Goal: Task Accomplishment & Management: Complete application form

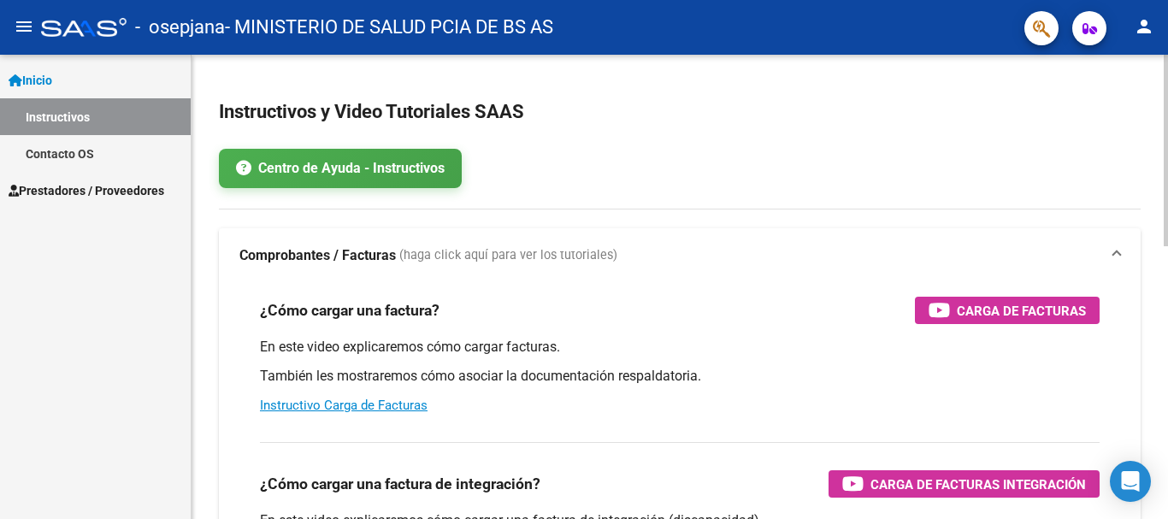
scroll to position [85, 0]
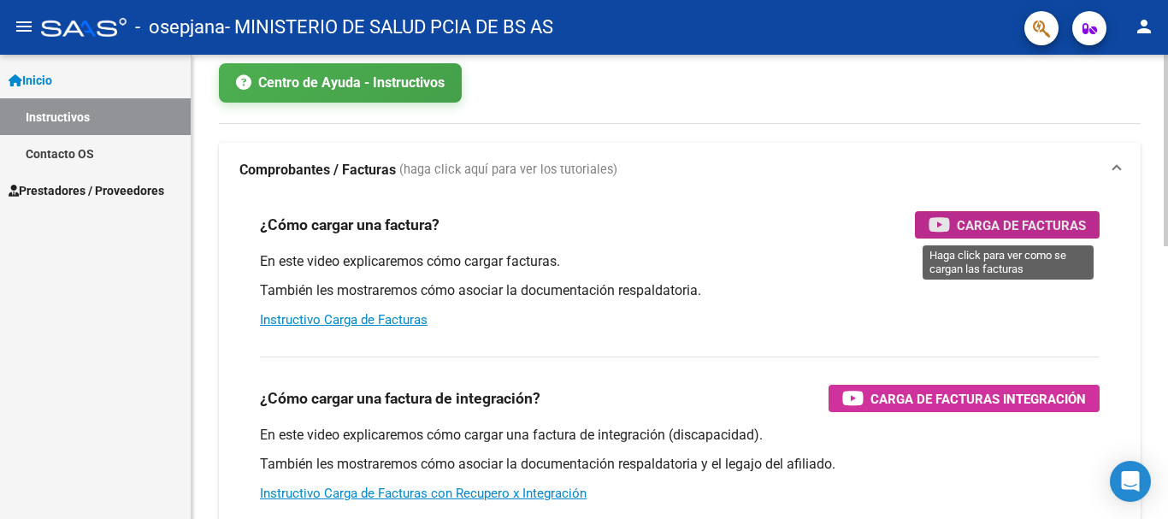
click at [970, 227] on span "Carga de Facturas" at bounding box center [1021, 225] width 129 height 21
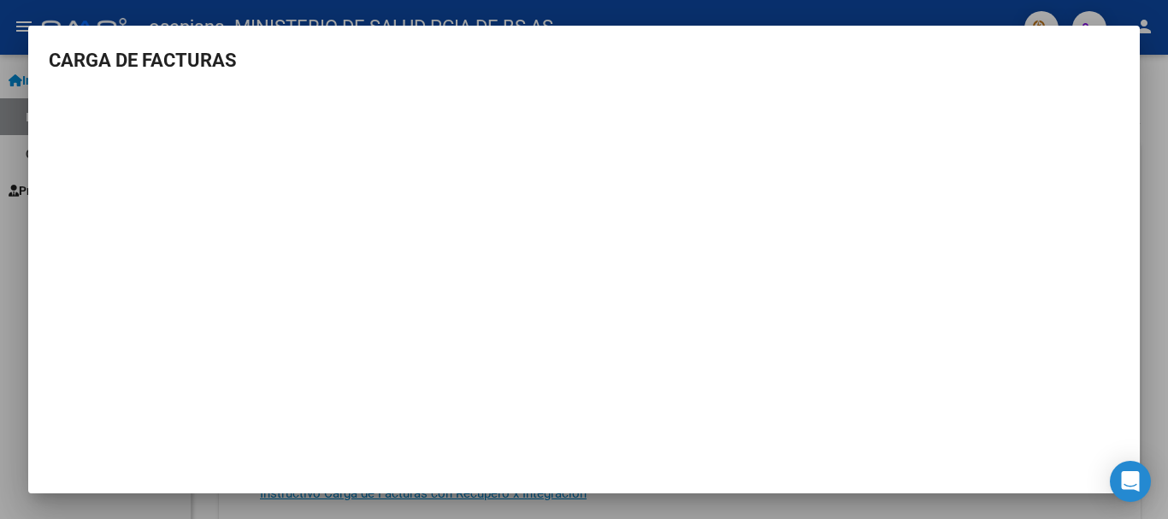
scroll to position [2, 0]
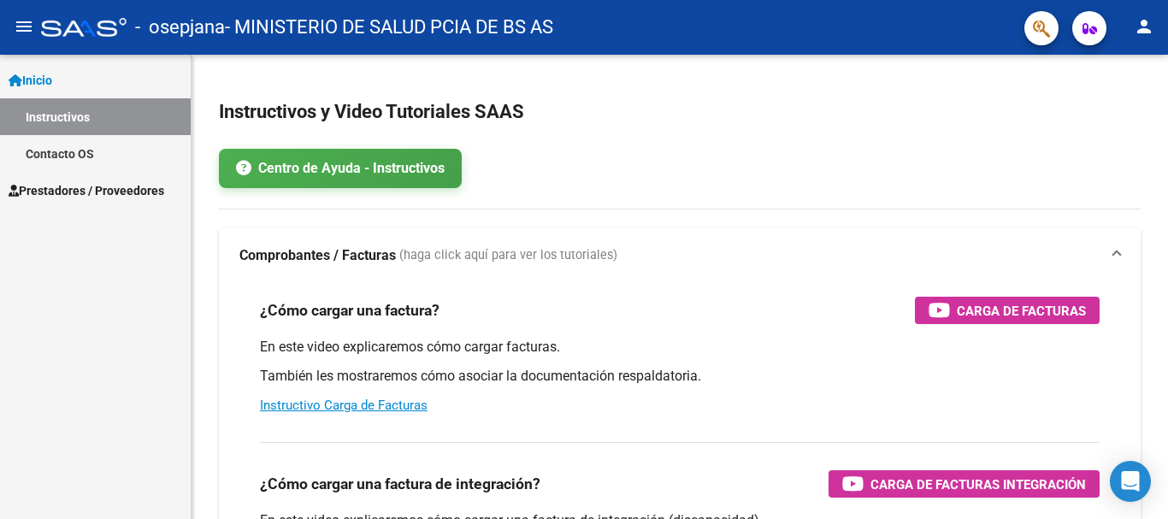
click at [125, 180] on link "Prestadores / Proveedores" at bounding box center [95, 190] width 191 height 37
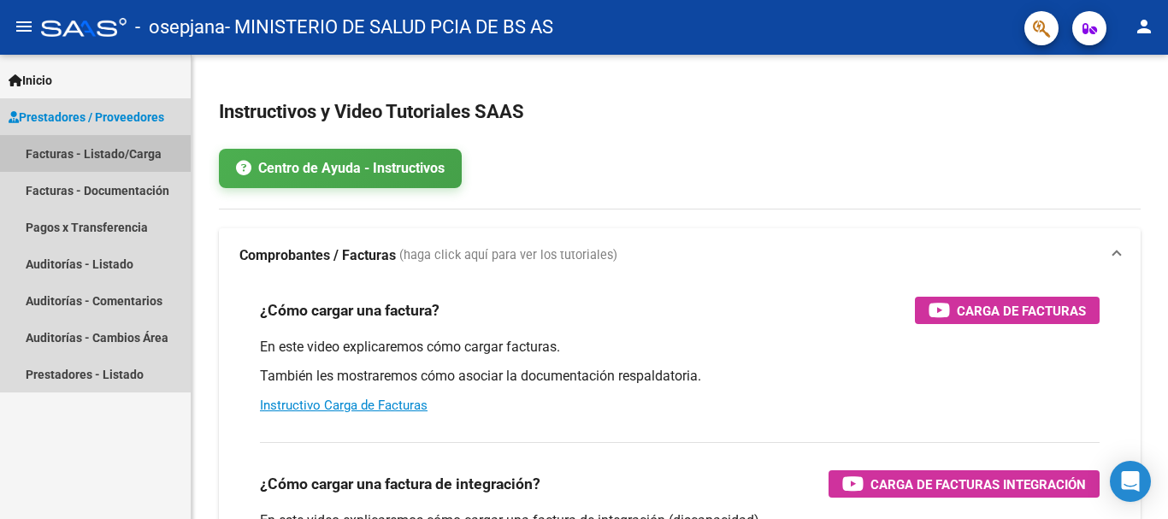
click at [138, 147] on link "Facturas - Listado/Carga" at bounding box center [95, 153] width 191 height 37
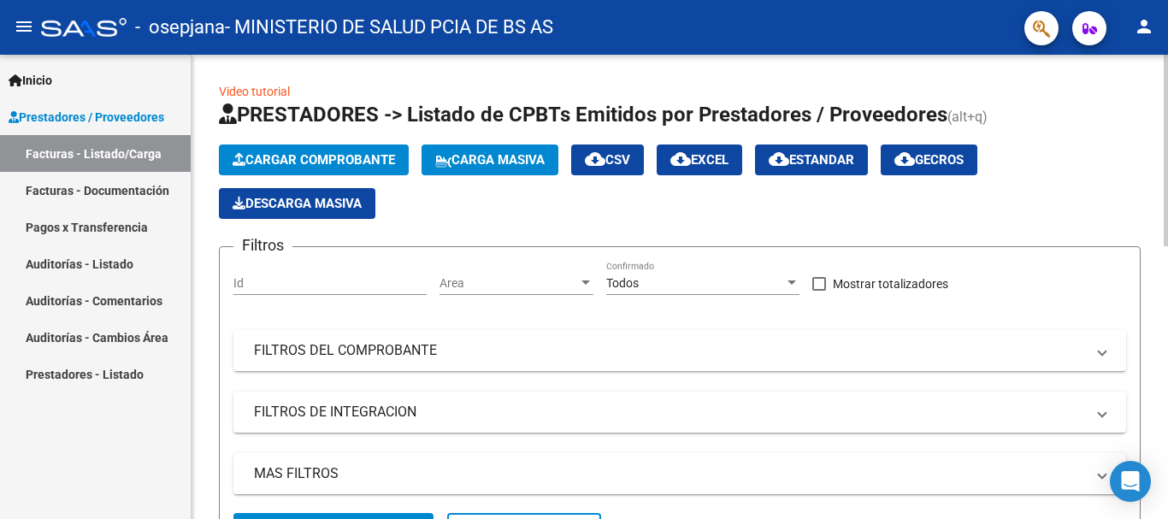
click at [329, 160] on span "Cargar Comprobante" at bounding box center [314, 159] width 162 height 15
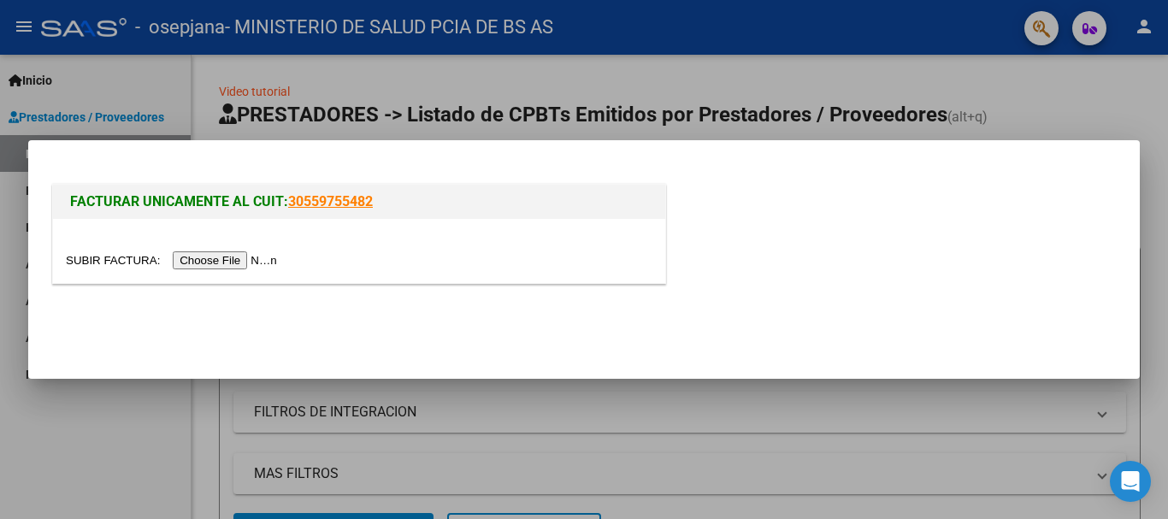
click at [247, 262] on input "file" at bounding box center [174, 260] width 216 height 18
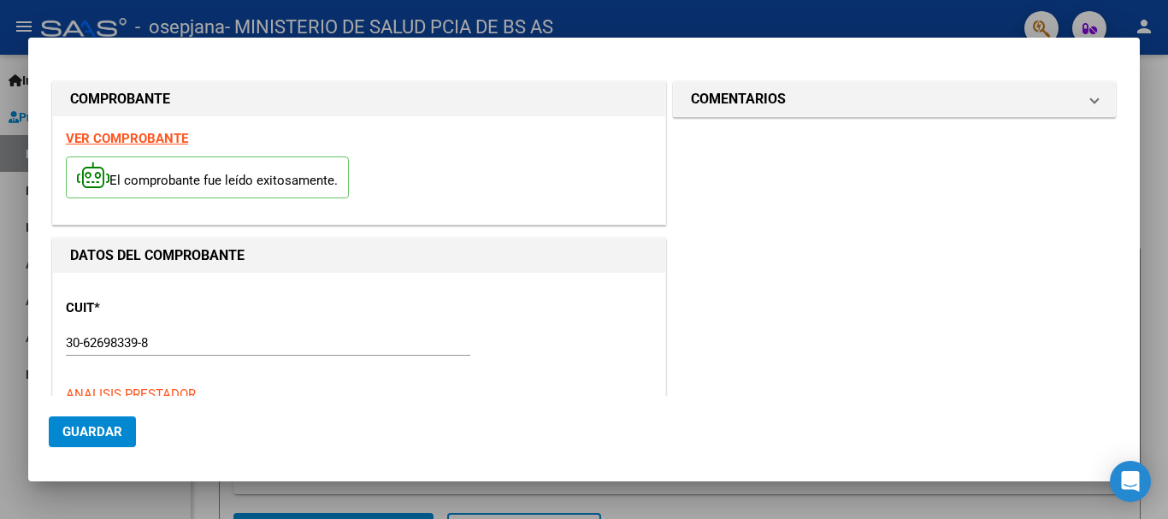
type input "17969"
type input "$ 14.488,00"
type input "2025-09-20"
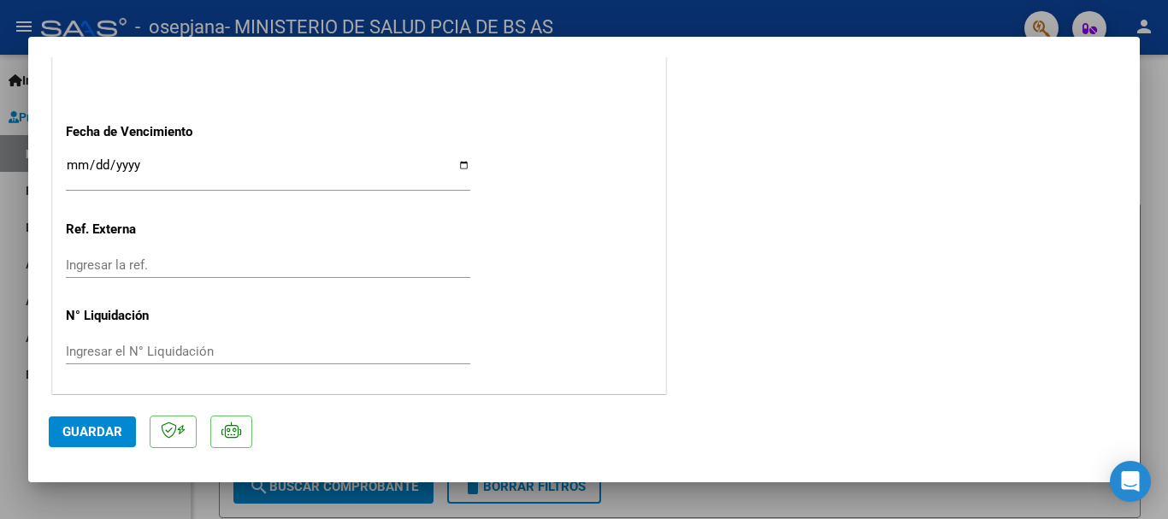
scroll to position [1028, 0]
click at [67, 159] on input "Ingresar la fecha" at bounding box center [268, 169] width 404 height 27
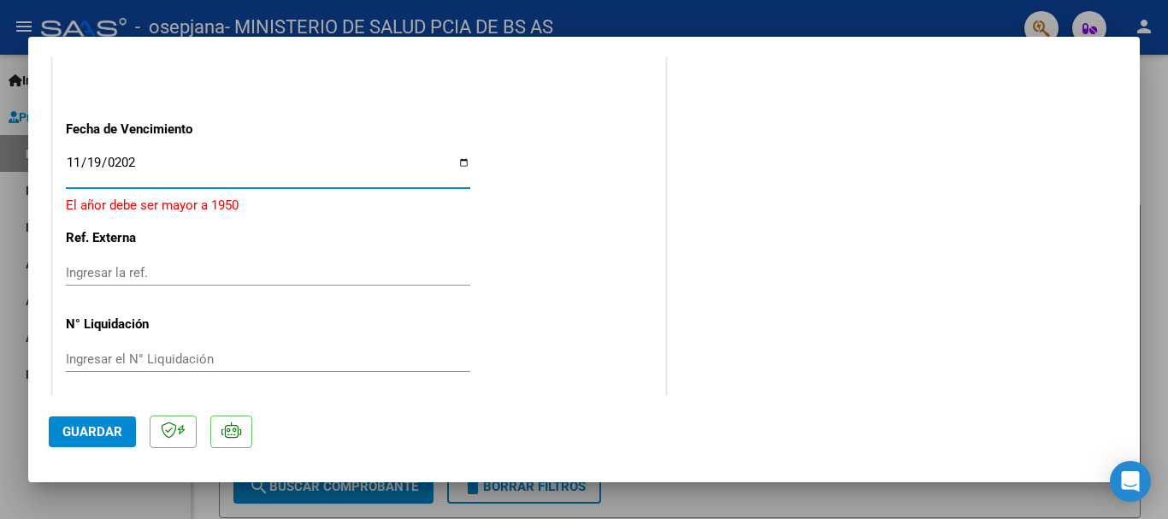
type input "2025-11-19"
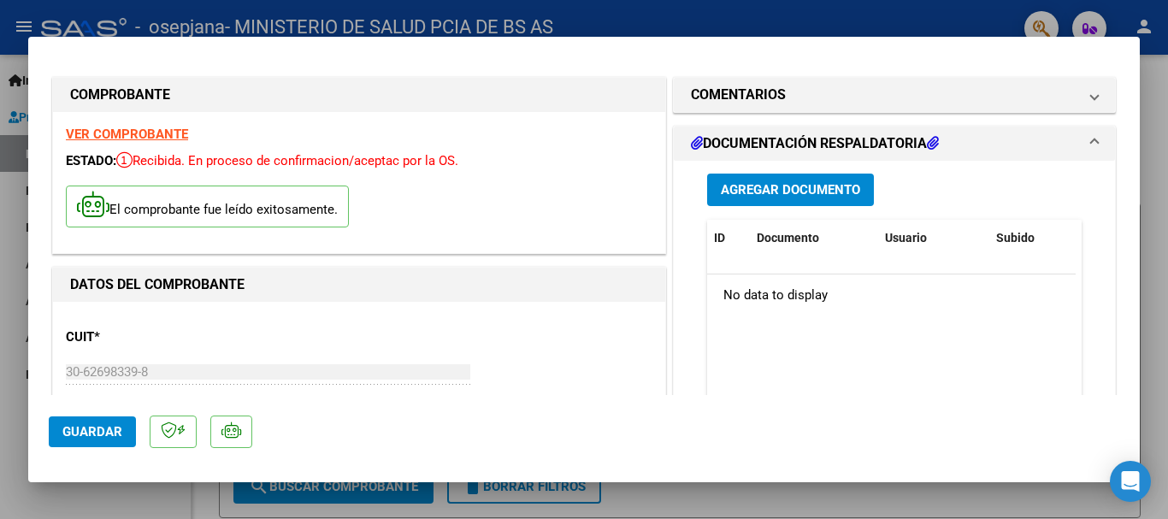
scroll to position [0, 0]
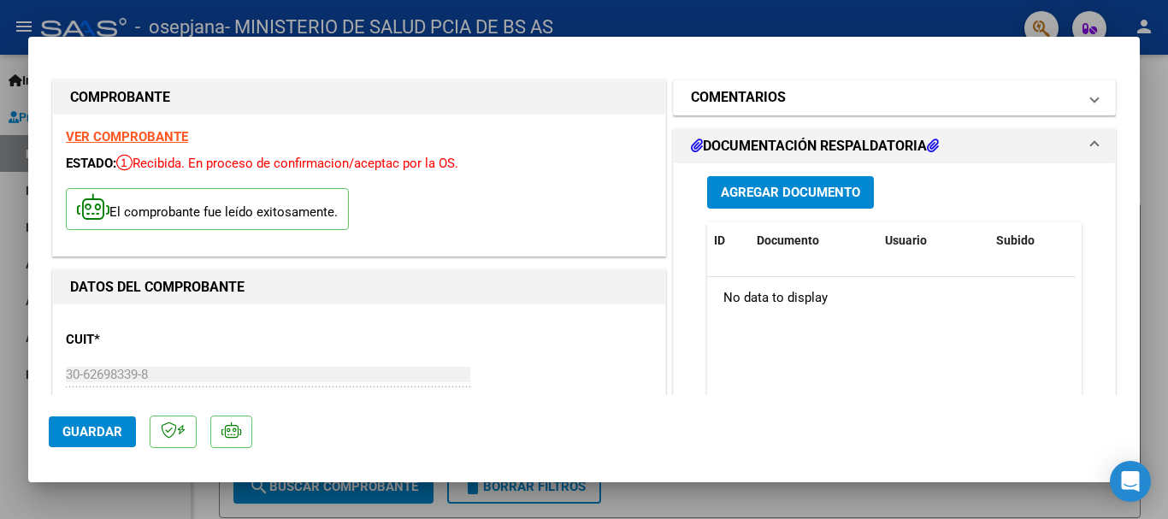
click at [936, 98] on mat-panel-title "COMENTARIOS" at bounding box center [884, 97] width 386 height 21
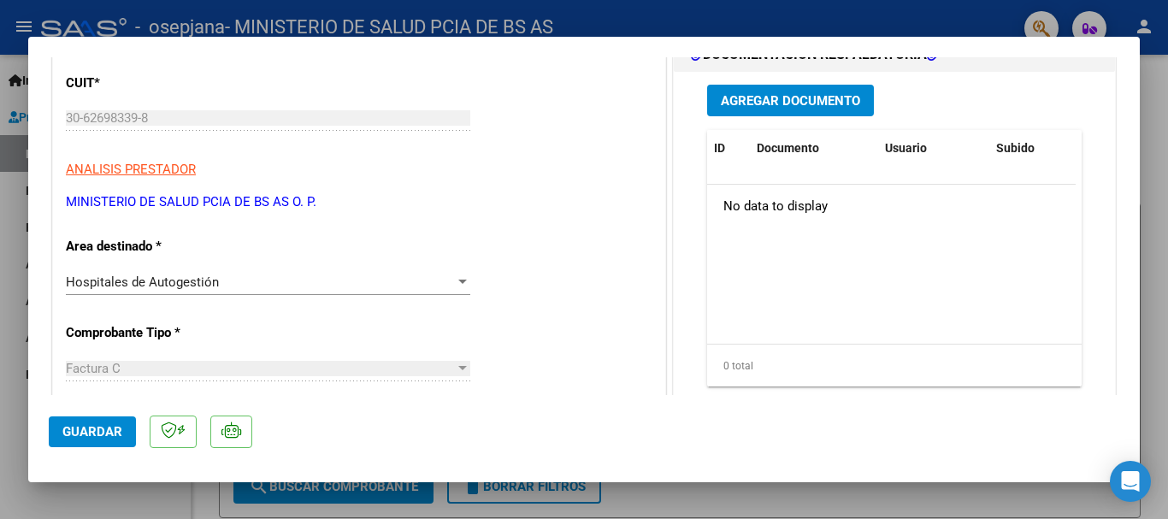
scroll to position [171, 0]
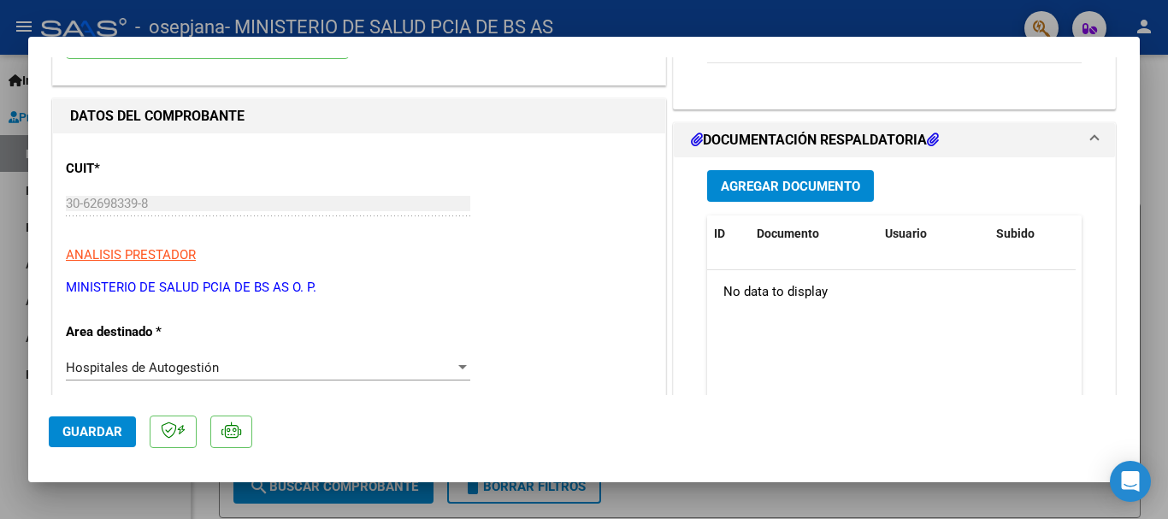
click at [805, 187] on span "Agregar Documento" at bounding box center [790, 186] width 139 height 15
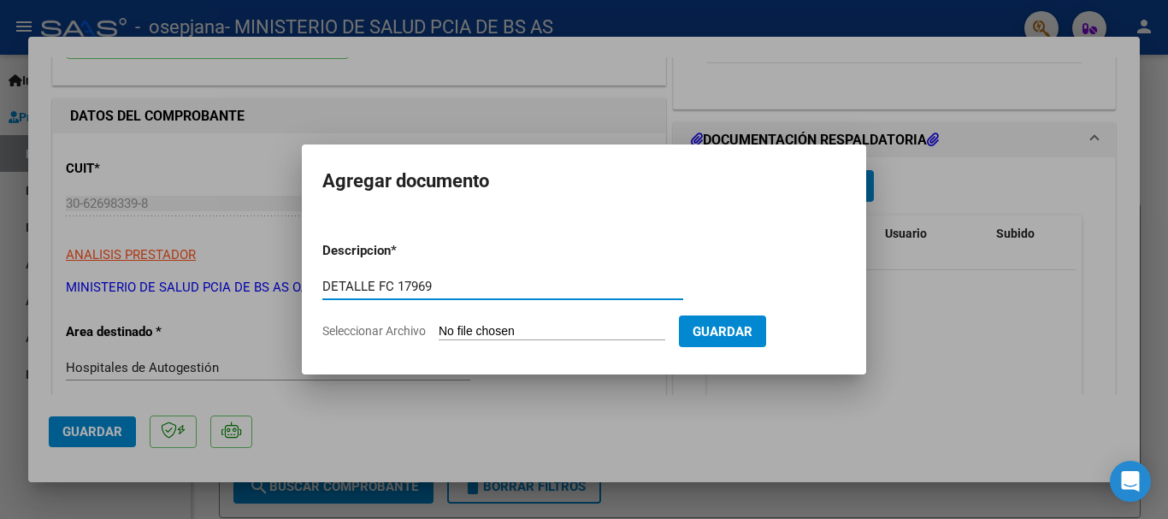
type input "DETALLE FC 17969"
click at [533, 330] on input "Seleccionar Archivo" at bounding box center [552, 332] width 227 height 16
type input "C:\fakepath\DETALLE 17969.pdf"
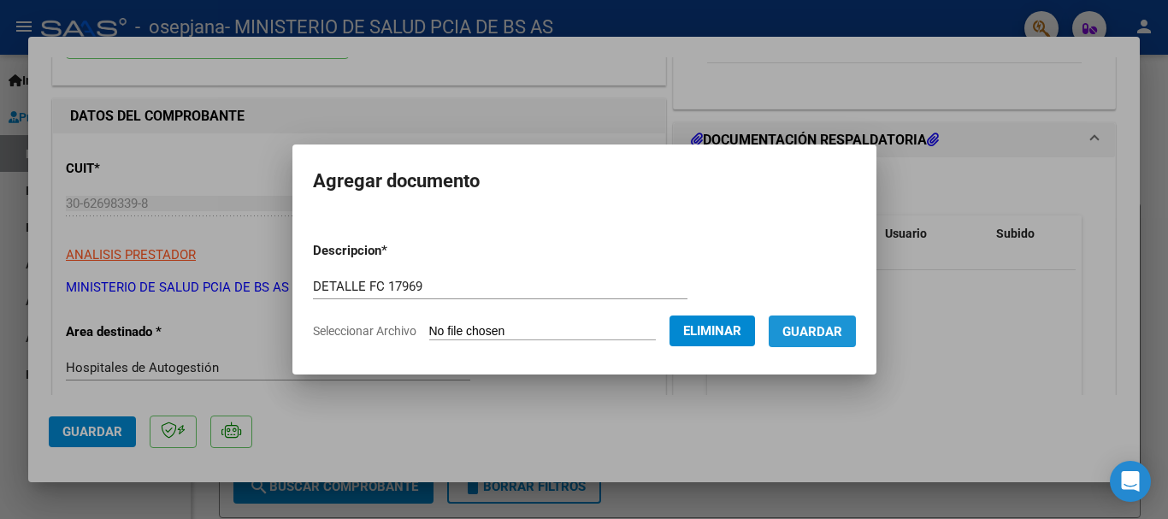
click at [839, 335] on span "Guardar" at bounding box center [812, 331] width 60 height 15
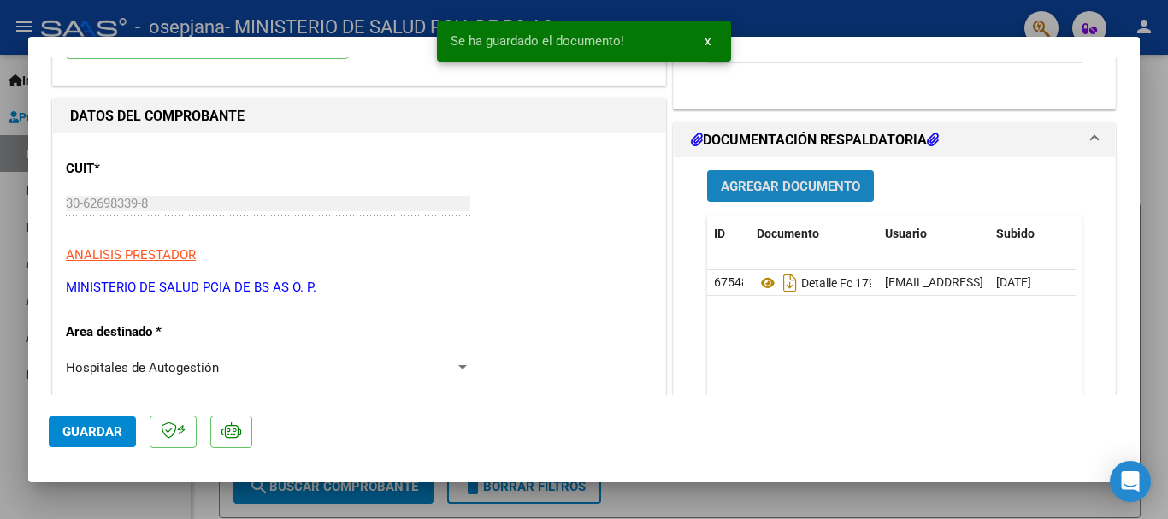
click at [799, 180] on span "Agregar Documento" at bounding box center [790, 186] width 139 height 15
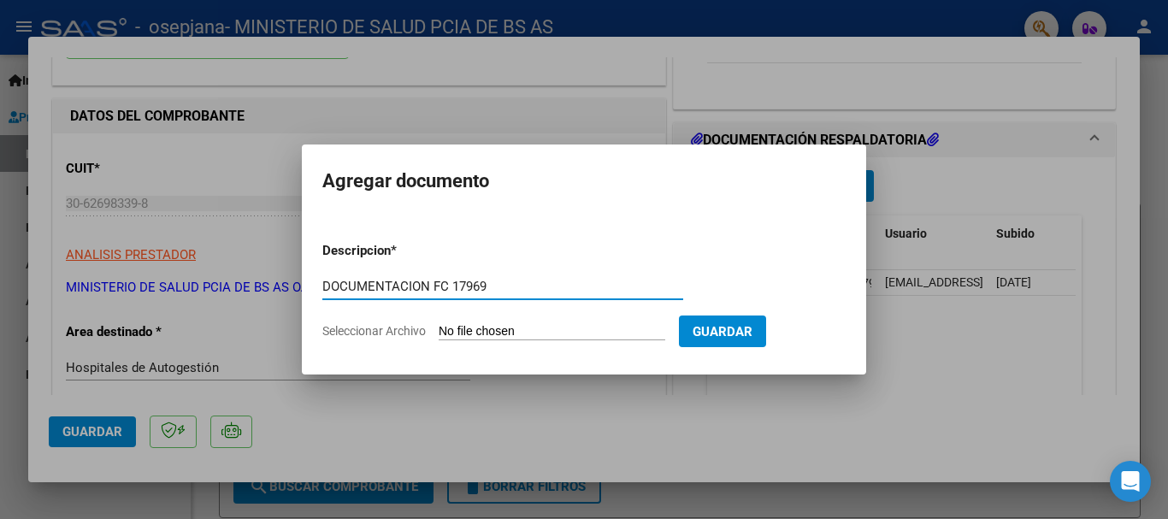
type input "DOCUMENTACION FC 17969"
click at [371, 326] on span "Seleccionar Archivo" at bounding box center [373, 331] width 103 height 14
click at [439, 326] on input "Seleccionar Archivo" at bounding box center [552, 332] width 227 height 16
type input "C:\fakepath\17969 amb.pdf"
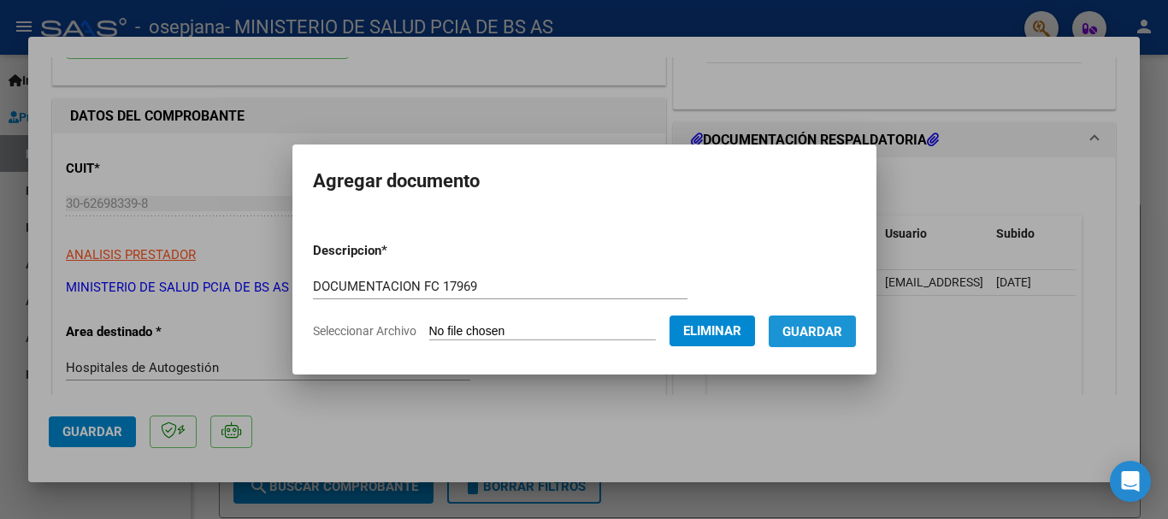
click at [838, 329] on span "Guardar" at bounding box center [812, 331] width 60 height 15
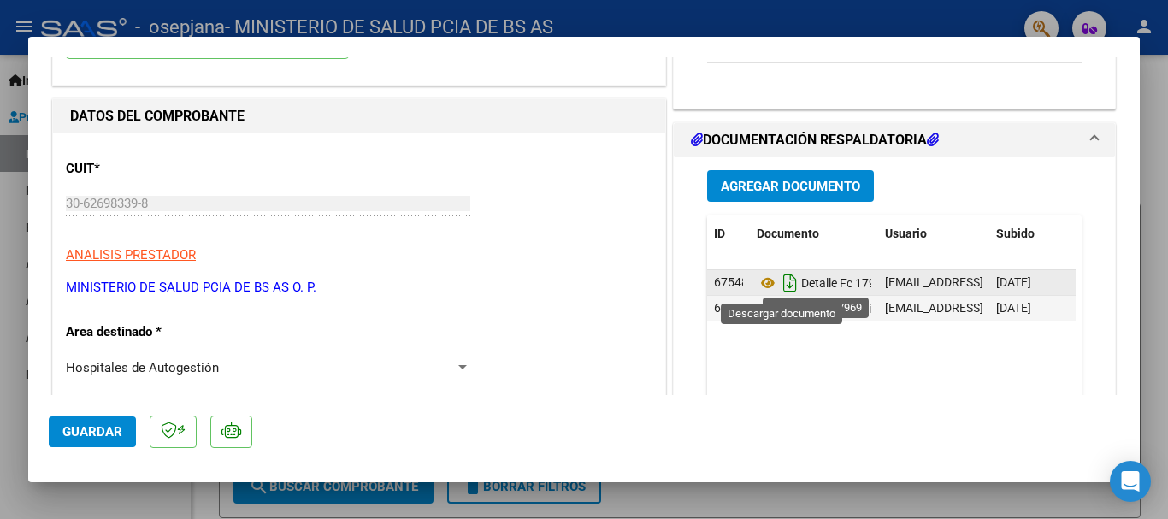
click at [782, 282] on icon "Descargar documento" at bounding box center [790, 282] width 22 height 27
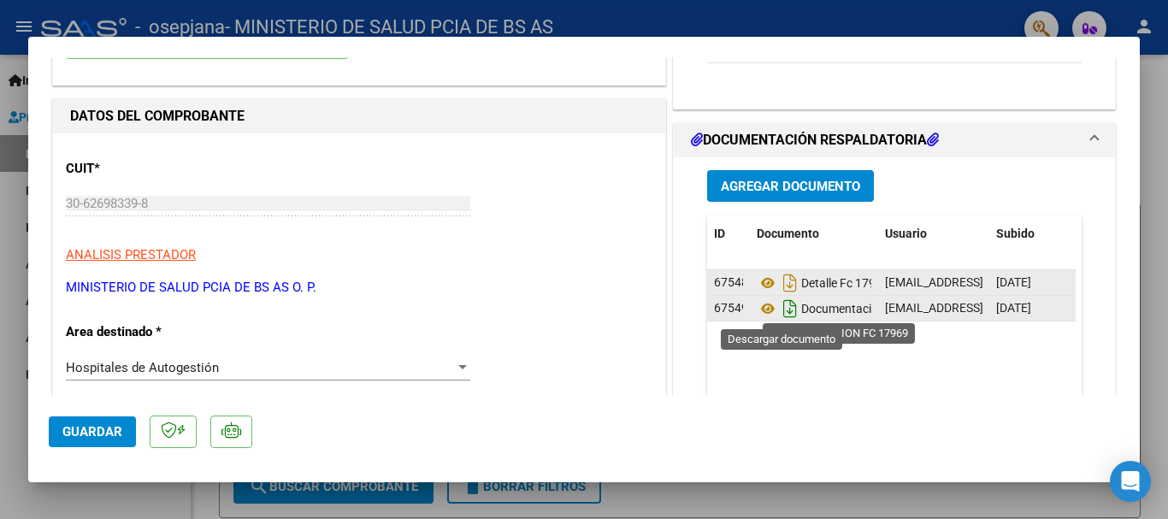
click at [779, 310] on icon "Descargar documento" at bounding box center [790, 308] width 22 height 27
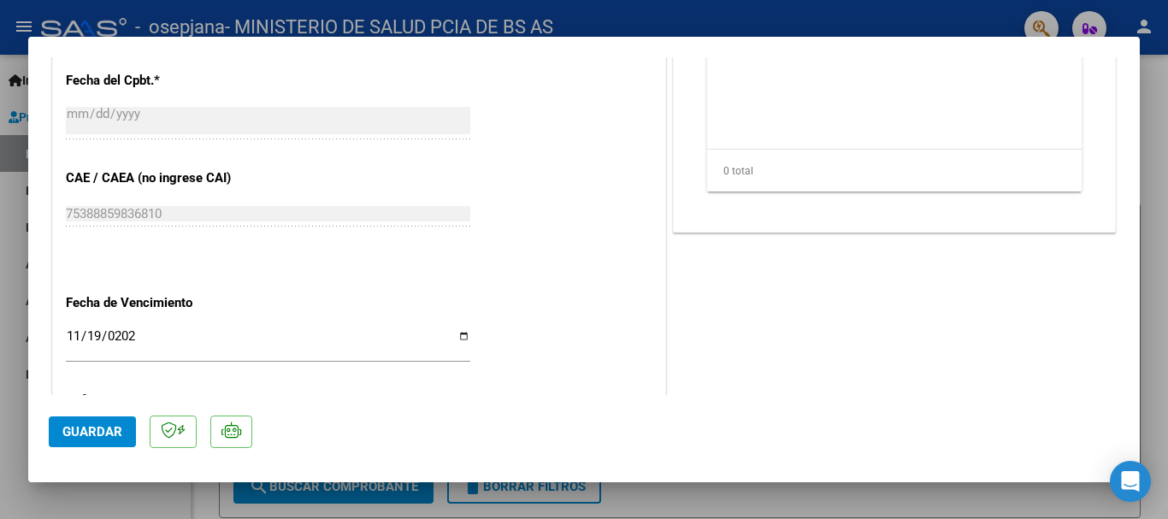
scroll to position [1028, 0]
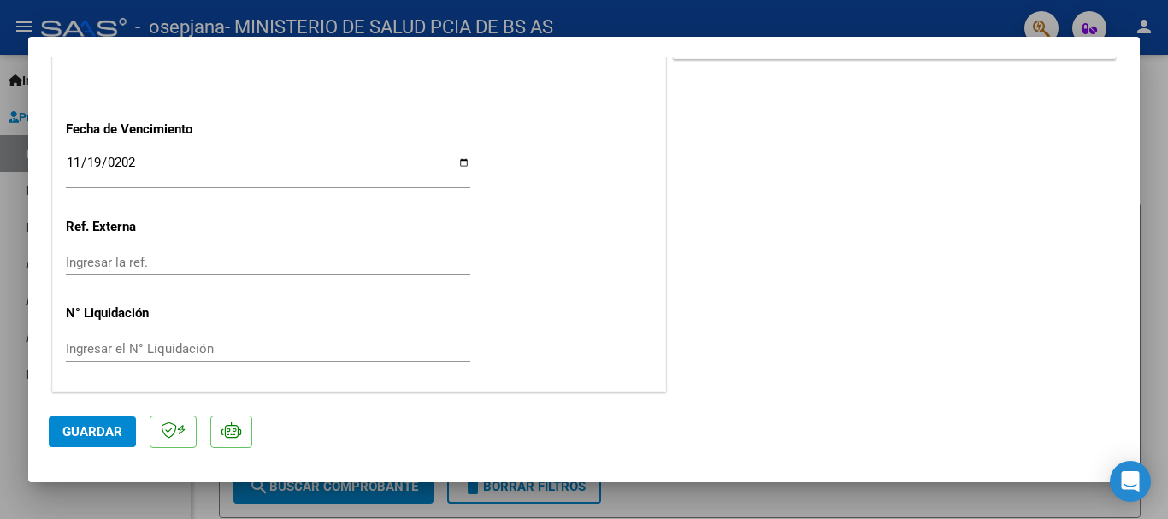
click at [178, 168] on input "2025-11-19" at bounding box center [268, 169] width 404 height 27
drag, startPoint x: 171, startPoint y: 161, endPoint x: 81, endPoint y: 154, distance: 90.0
click at [81, 154] on div "2025-11-19 Ingresar la fecha" at bounding box center [268, 170] width 404 height 37
click at [103, 438] on span "Guardar" at bounding box center [92, 431] width 60 height 15
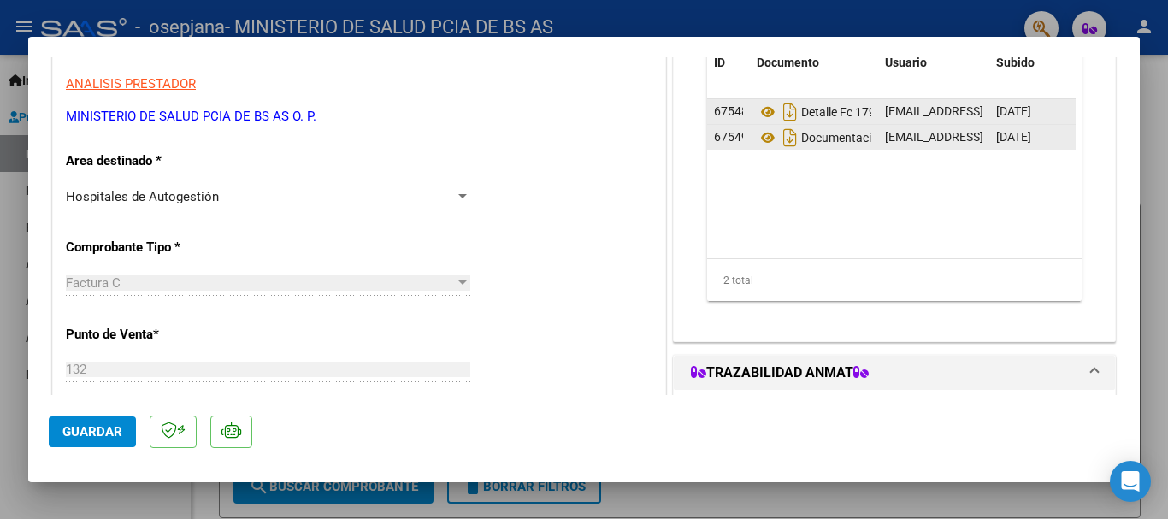
scroll to position [513, 0]
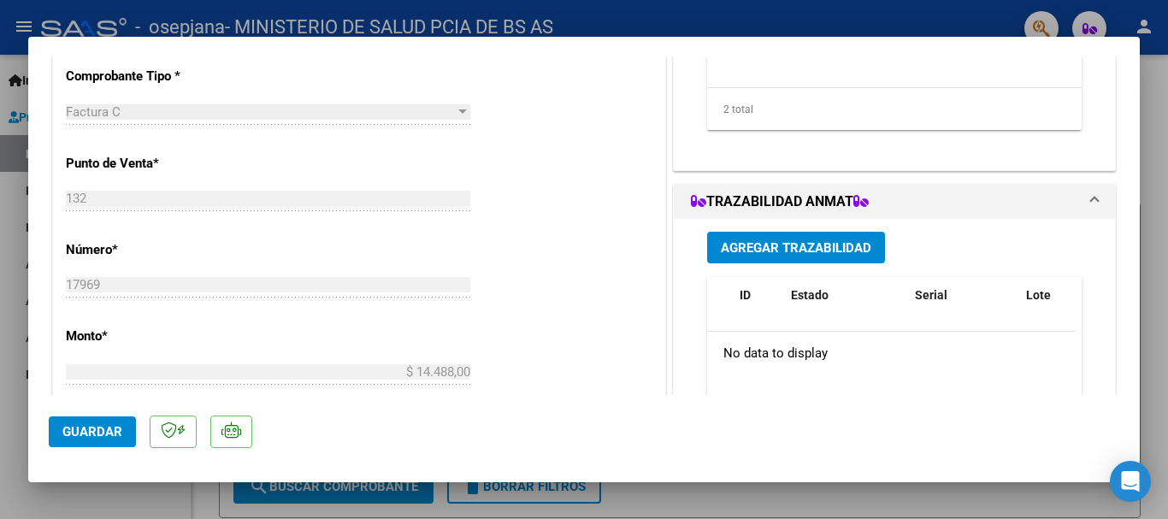
click at [108, 433] on span "Guardar" at bounding box center [92, 431] width 60 height 15
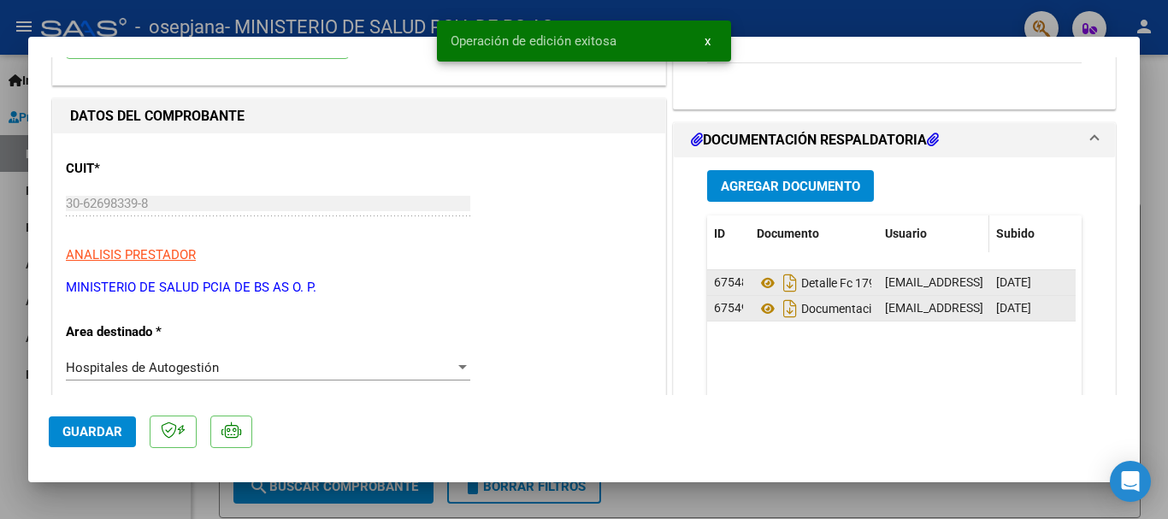
scroll to position [85, 0]
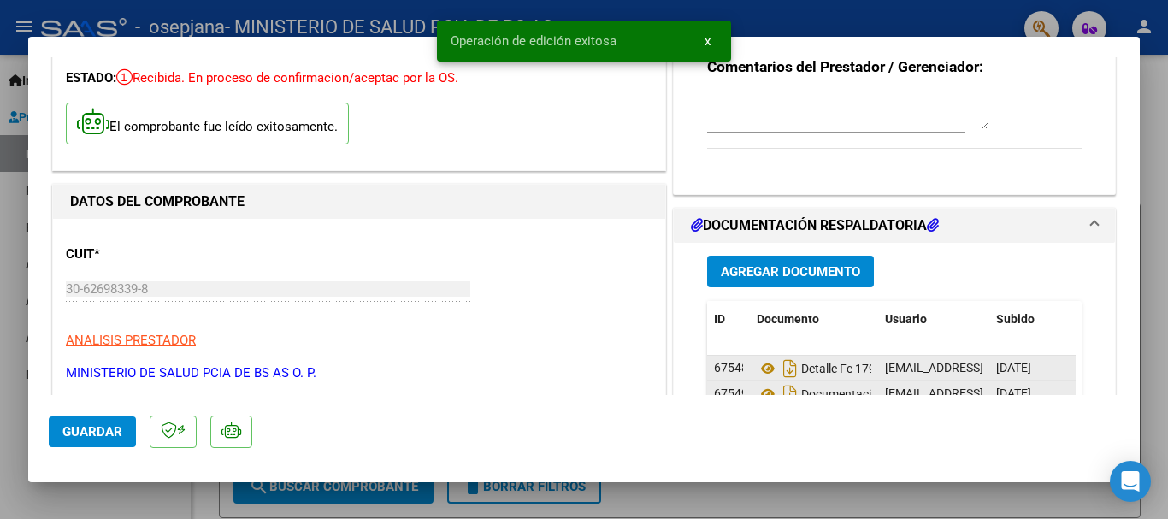
click at [816, 4] on div at bounding box center [584, 259] width 1168 height 519
type input "$ 0,00"
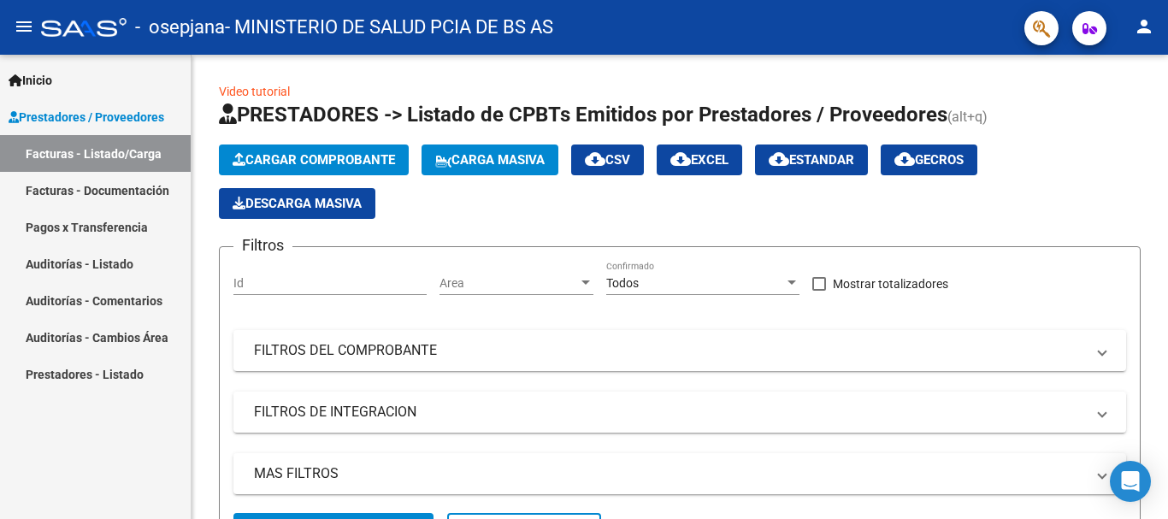
click at [151, 181] on link "Facturas - Documentación" at bounding box center [95, 190] width 191 height 37
